Goal: Task Accomplishment & Management: Manage account settings

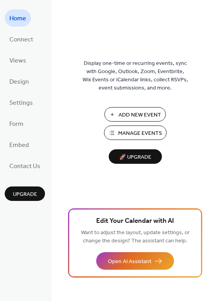
click at [130, 114] on span "Add New Event" at bounding box center [139, 115] width 43 height 8
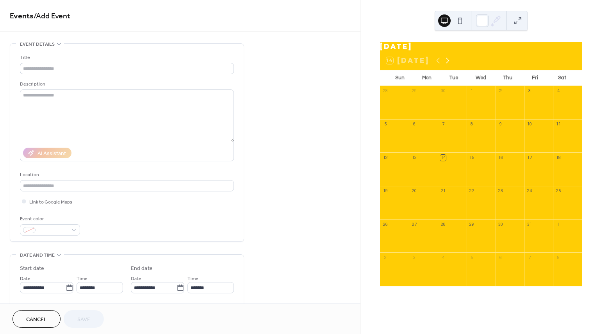
click at [447, 63] on icon at bounding box center [447, 60] width 9 height 9
click at [388, 127] on div "2" at bounding box center [386, 125] width 6 height 6
click at [438, 64] on icon at bounding box center [438, 60] width 9 height 9
click at [59, 68] on input "text" at bounding box center [127, 68] width 214 height 11
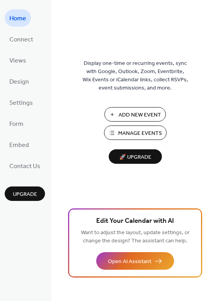
click at [126, 133] on span "Manage Events" at bounding box center [140, 133] width 44 height 8
